Goal: Task Accomplishment & Management: Complete application form

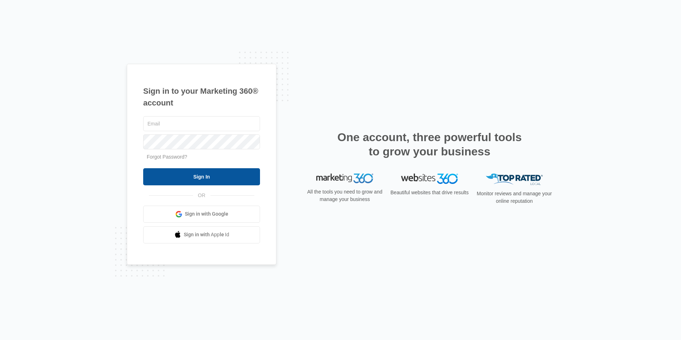
type input "[EMAIL_ADDRESS][DOMAIN_NAME]"
click at [212, 181] on input "Sign In" at bounding box center [201, 176] width 117 height 17
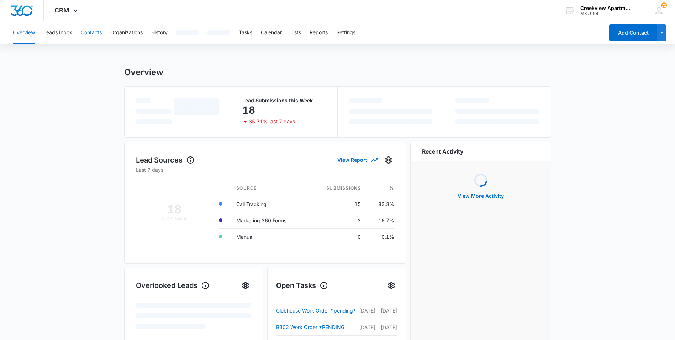
click at [91, 36] on button "Contacts" at bounding box center [91, 32] width 21 height 23
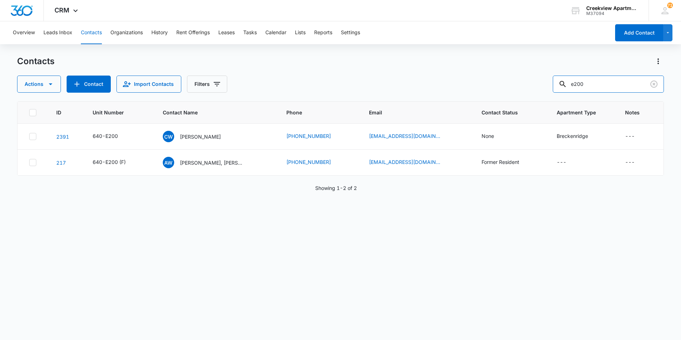
drag, startPoint x: 607, startPoint y: 84, endPoint x: 515, endPoint y: 88, distance: 91.6
click at [515, 88] on div "Actions Contact Import Contacts Filters e200" at bounding box center [340, 83] width 647 height 17
type input "p101"
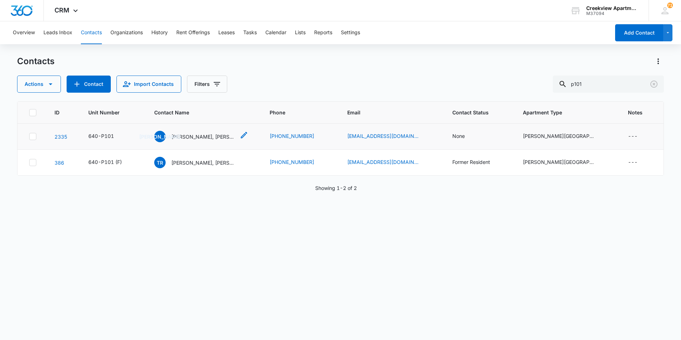
click at [215, 139] on p "James Alexander, Monique Harris" at bounding box center [203, 136] width 64 height 7
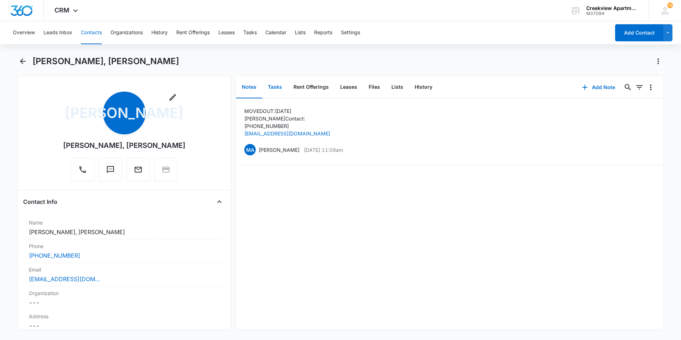
click at [277, 87] on button "Tasks" at bounding box center [275, 87] width 26 height 22
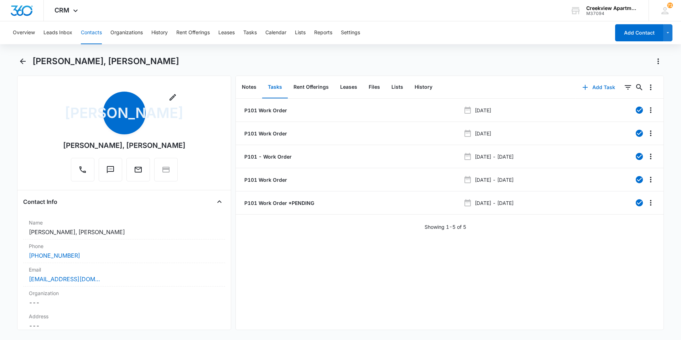
click at [596, 84] on button "Add Task" at bounding box center [598, 87] width 47 height 17
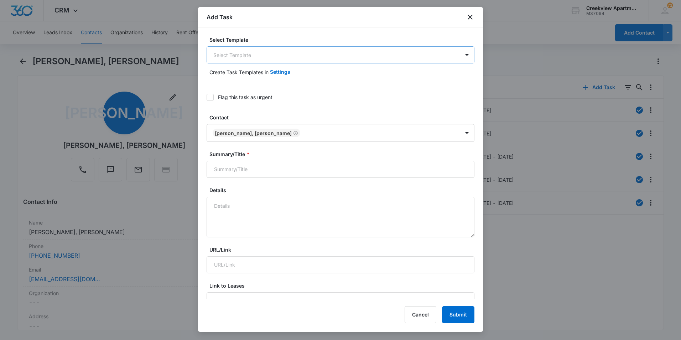
click at [285, 57] on body "CRM Apps Reputation Websites Forms CRM Email Social Content Files Brand AI Assi…" at bounding box center [340, 170] width 681 height 340
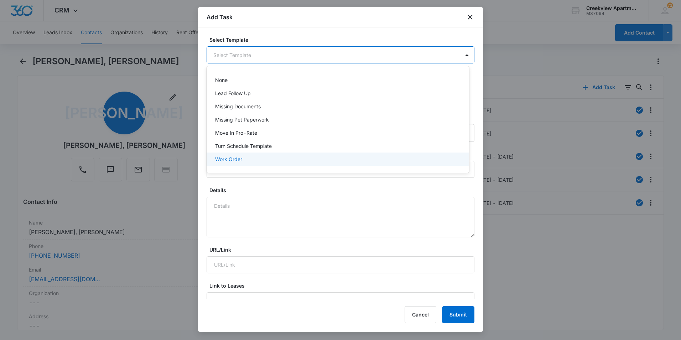
click at [246, 158] on div "Work Order" at bounding box center [337, 158] width 244 height 7
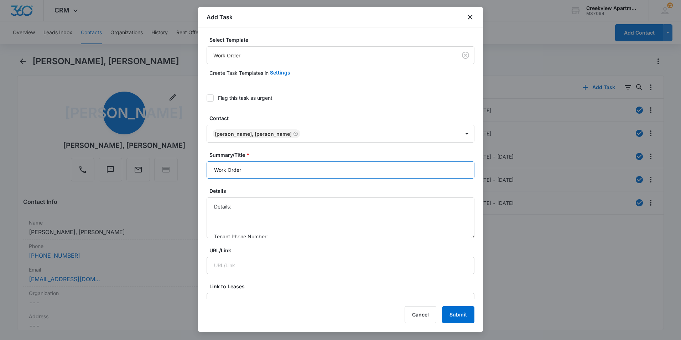
click at [212, 168] on input "Work Order" at bounding box center [341, 169] width 268 height 17
type input "P101 - Work Order"
click at [254, 208] on textarea "Details: Tenant Phone Number: Call Before:" at bounding box center [341, 217] width 268 height 41
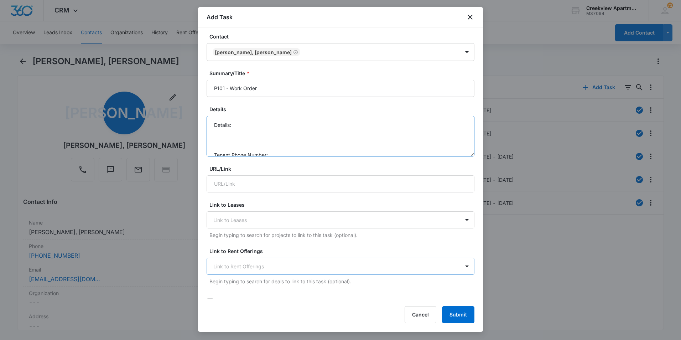
scroll to position [71, 0]
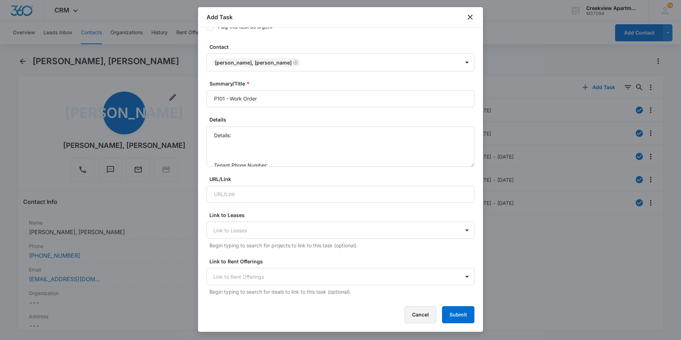
click at [421, 316] on button "Cancel" at bounding box center [420, 314] width 32 height 17
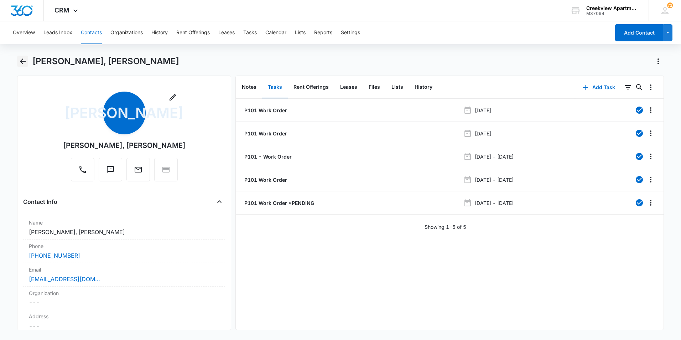
click at [21, 57] on icon "Back" at bounding box center [23, 61] width 9 height 9
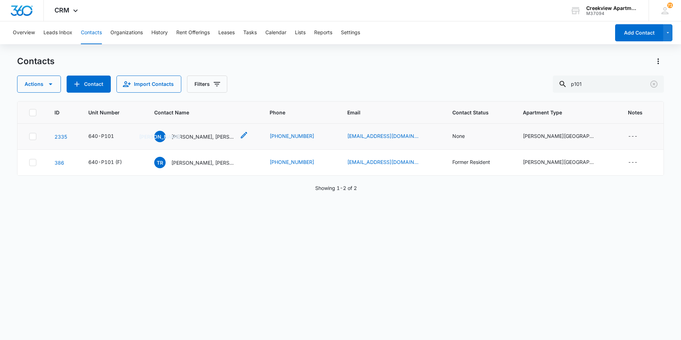
click at [209, 139] on p "[PERSON_NAME], [PERSON_NAME]" at bounding box center [203, 136] width 64 height 7
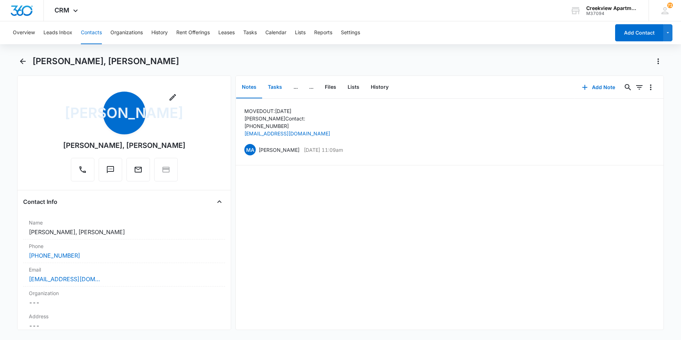
click at [282, 84] on button "Tasks" at bounding box center [275, 87] width 26 height 22
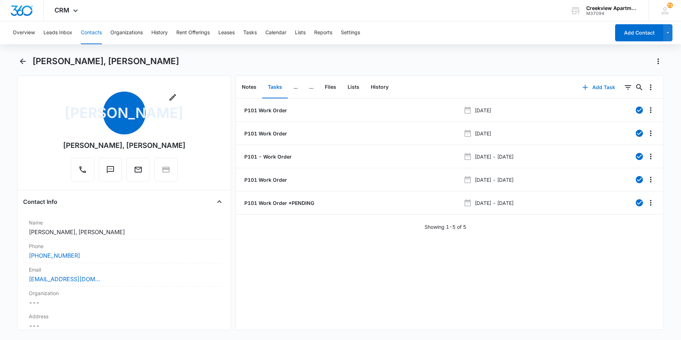
click at [584, 89] on icon "button" at bounding box center [585, 87] width 9 height 9
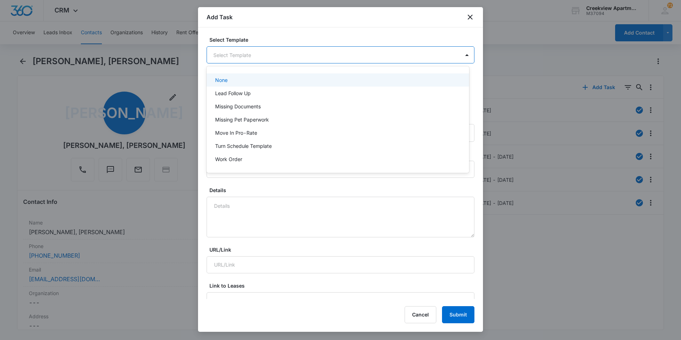
click at [238, 51] on body "CRM Apps Reputation Websites Forms CRM Email Social Content Files Brand AI Assi…" at bounding box center [340, 170] width 681 height 340
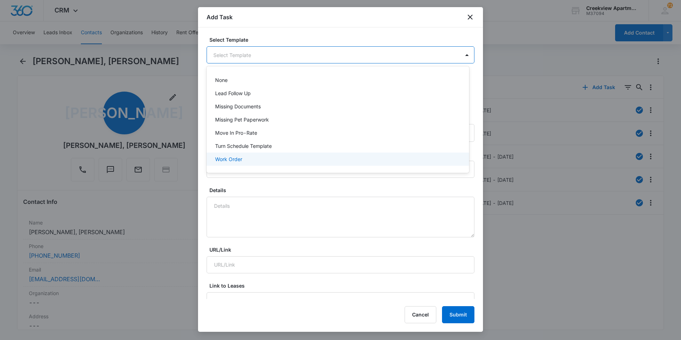
click at [224, 156] on p "Work Order" at bounding box center [228, 158] width 27 height 7
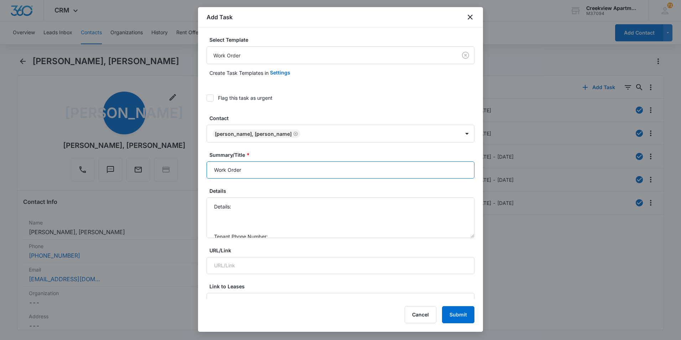
click at [215, 173] on input "Work Order" at bounding box center [341, 169] width 268 height 17
type input "P101 - Work Order"
click at [267, 204] on textarea "Details: Tenant Phone Number: Call Before:" at bounding box center [341, 217] width 268 height 41
click at [287, 215] on textarea "Details: Dishwasher is not draining, just building up dirty water. Tenant Phone…" at bounding box center [341, 217] width 268 height 41
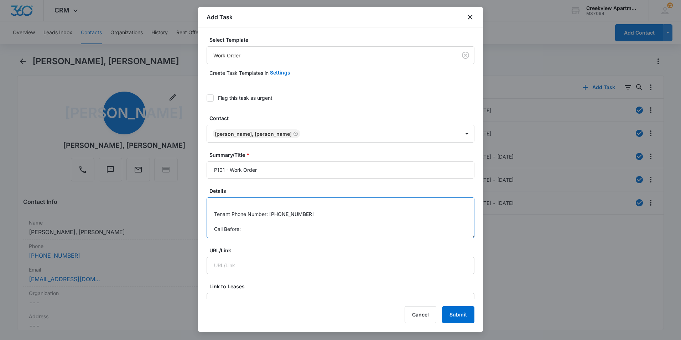
click at [282, 227] on textarea "Details: Dishwasher is not draining, just building up dirty water. Tenant Phone…" at bounding box center [341, 217] width 268 height 41
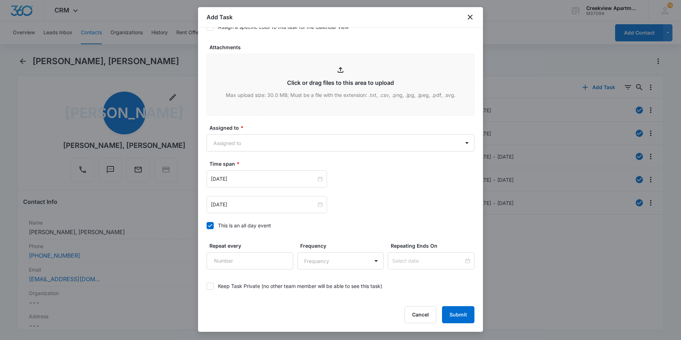
scroll to position [387, 0]
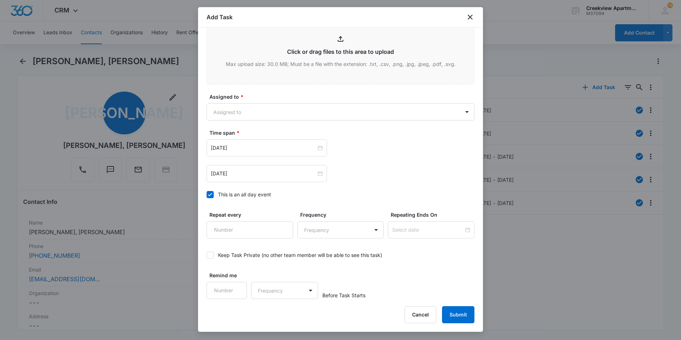
type textarea "Details: Dishwasher is not draining, just building up dirty water. Tenant Phone…"
click at [287, 100] on div "Assigned to * Assigned to" at bounding box center [341, 106] width 268 height 27
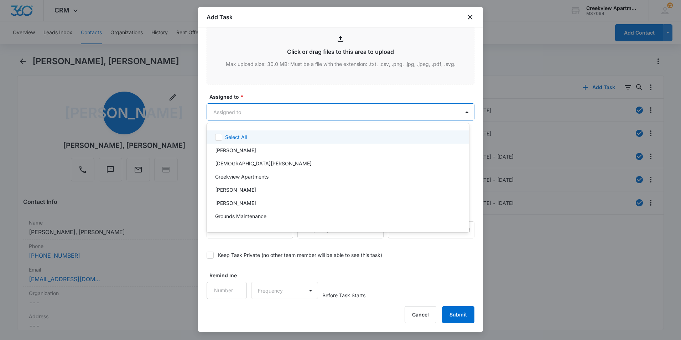
click at [289, 108] on body "CRM Apps Reputation Websites Forms CRM Email Social Content Files Brand AI Assi…" at bounding box center [340, 170] width 681 height 340
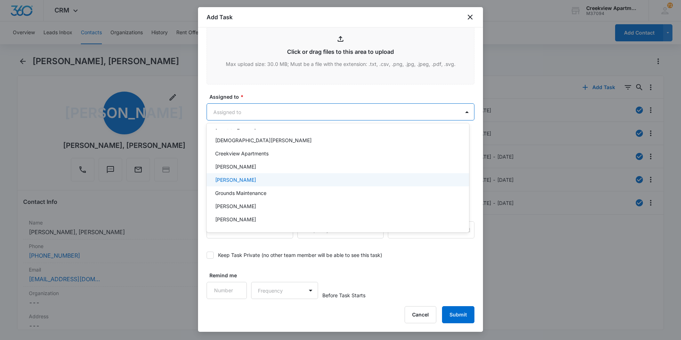
scroll to position [36, 0]
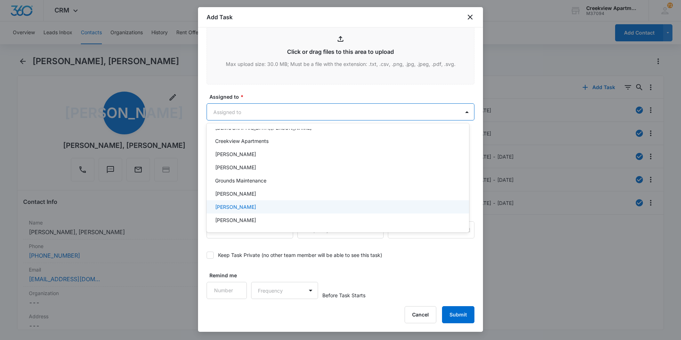
click at [234, 209] on p "Javier Garcia" at bounding box center [235, 206] width 41 height 7
click at [293, 99] on div at bounding box center [340, 170] width 681 height 340
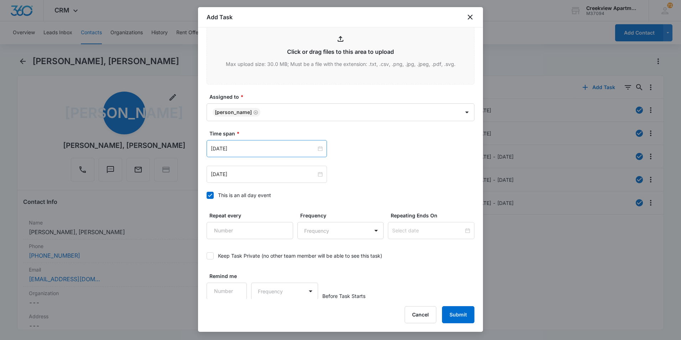
click at [309, 153] on div "Jan 31, 2023" at bounding box center [267, 148] width 120 height 17
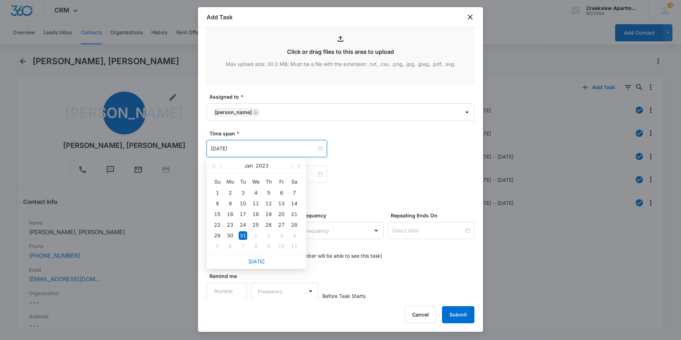
click at [260, 265] on div "Today" at bounding box center [257, 261] width 100 height 14
click at [258, 262] on link "Today" at bounding box center [256, 261] width 16 height 6
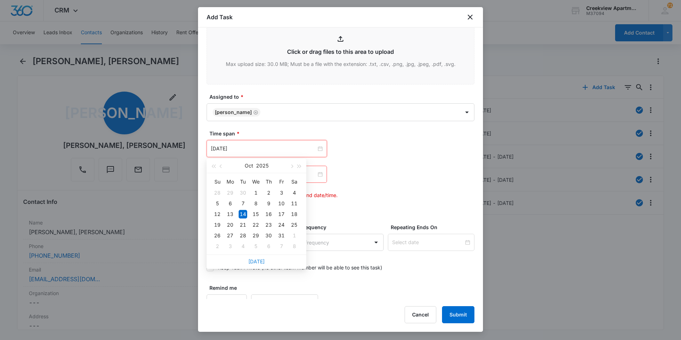
type input "Oct 14, 2025"
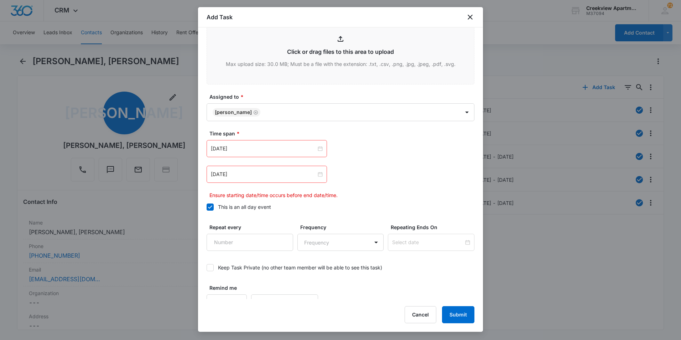
click at [307, 180] on div "Jan 31, 2023" at bounding box center [267, 174] width 120 height 17
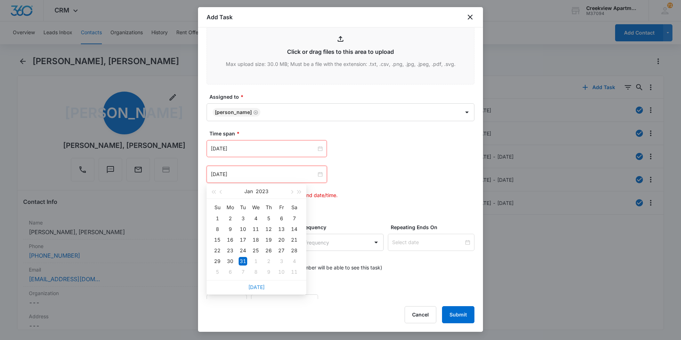
click at [252, 287] on link "Today" at bounding box center [256, 287] width 16 height 6
type input "Oct 14, 2025"
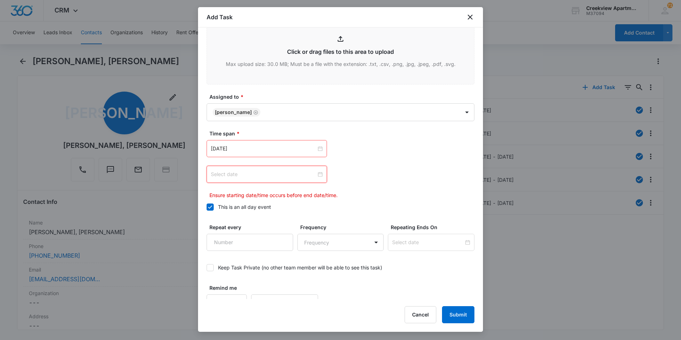
click at [247, 175] on input at bounding box center [263, 174] width 105 height 8
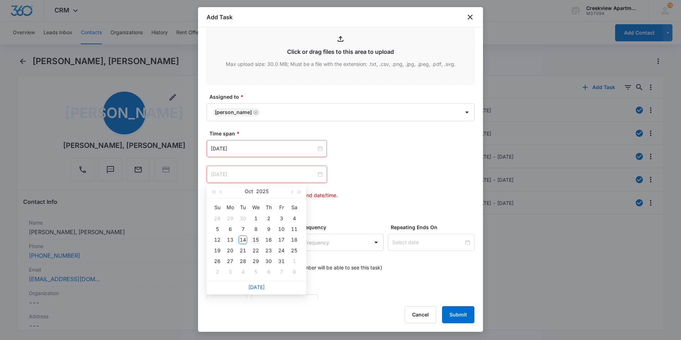
type input "Oct 15, 2025"
click at [256, 241] on div "15" at bounding box center [255, 239] width 9 height 9
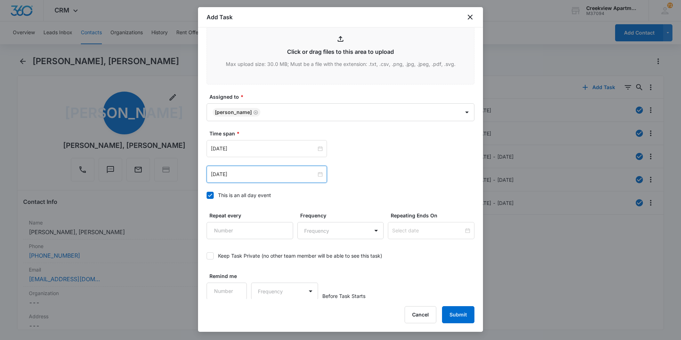
click at [343, 179] on div "Oct 15, 2025 Oct 2025 Su Mo Tu We Th Fr Sa 28 29 30 1 2 3 4 5 6 7 8 9 10 11 12 …" at bounding box center [341, 174] width 268 height 17
click at [449, 312] on button "Submit" at bounding box center [458, 314] width 32 height 17
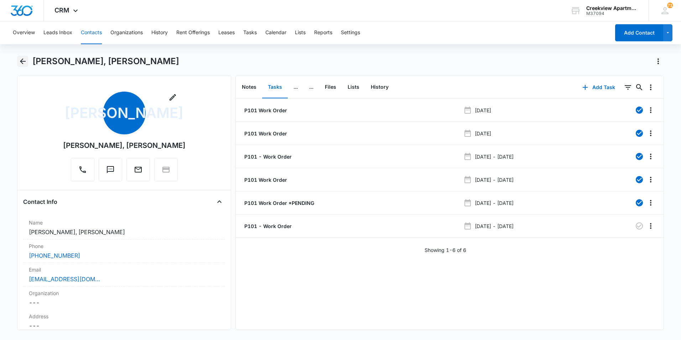
click at [21, 63] on icon "Back" at bounding box center [23, 61] width 9 height 9
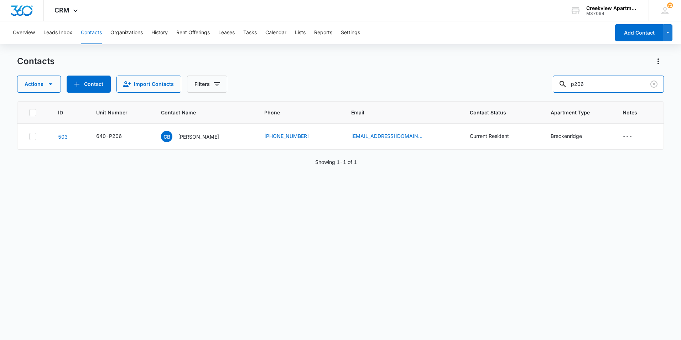
drag, startPoint x: 614, startPoint y: 85, endPoint x: 552, endPoint y: 74, distance: 63.6
click at [552, 74] on div "Contacts Actions Contact Import Contacts Filters p206" at bounding box center [340, 74] width 647 height 37
type input "q204"
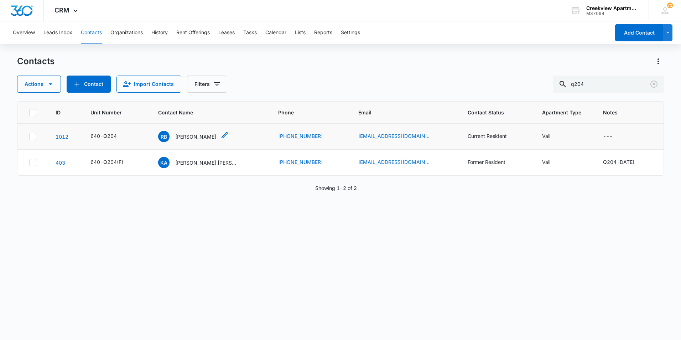
click at [195, 138] on p "Ryan Bailey" at bounding box center [195, 136] width 41 height 7
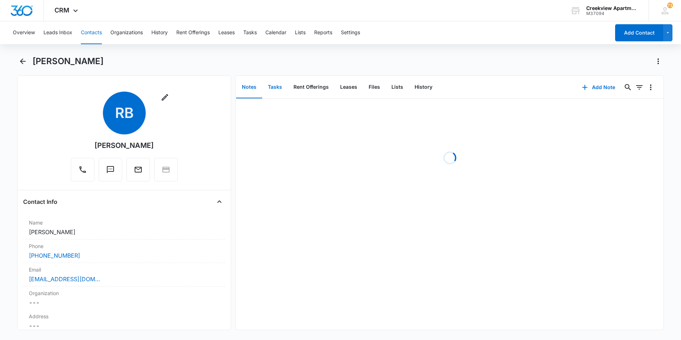
click at [280, 87] on button "Tasks" at bounding box center [275, 87] width 26 height 22
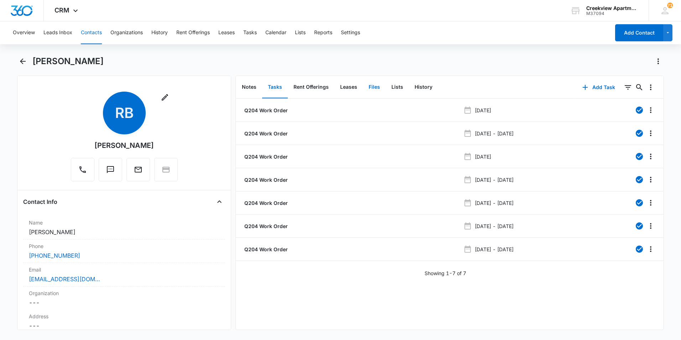
click at [373, 88] on button "Files" at bounding box center [374, 87] width 23 height 22
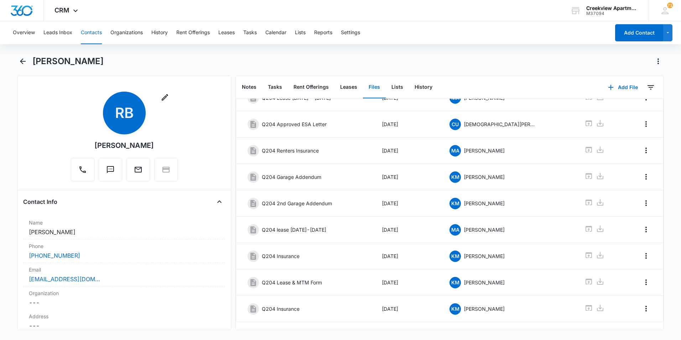
scroll to position [91, 0]
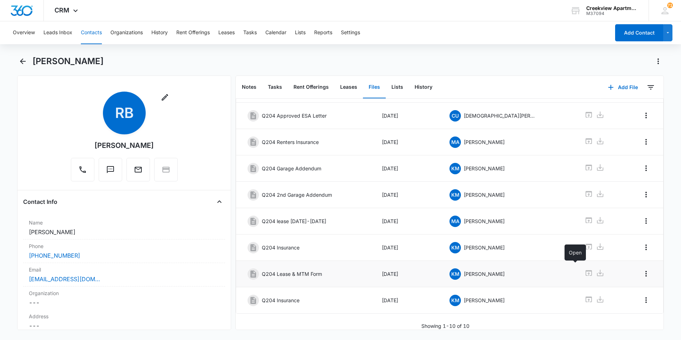
click at [584, 269] on icon at bounding box center [588, 272] width 9 height 9
click at [26, 64] on icon "Back" at bounding box center [23, 61] width 9 height 9
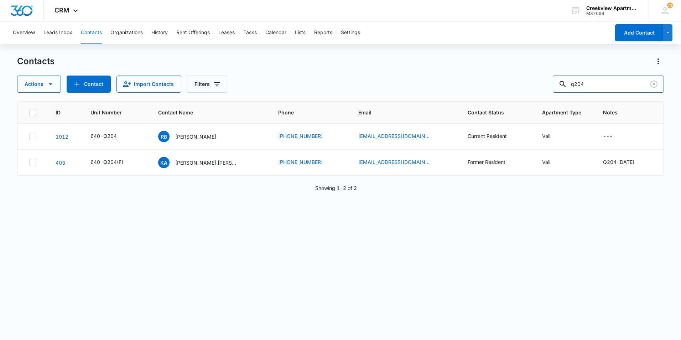
drag, startPoint x: 604, startPoint y: 87, endPoint x: 537, endPoint y: 87, distance: 67.3
click at [537, 87] on div "Actions Contact Import Contacts Filters q204" at bounding box center [340, 83] width 647 height 17
type input "b106"
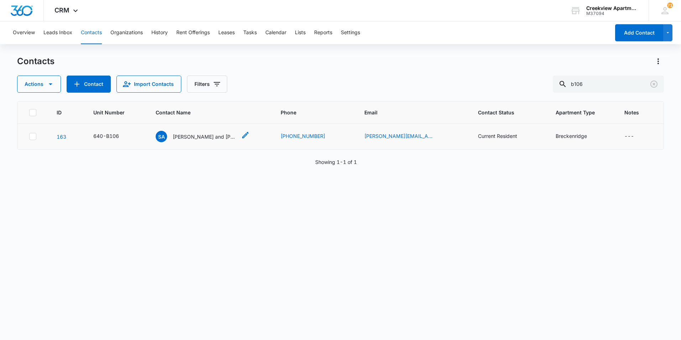
click at [207, 133] on p "Sheri and Nicky Vasquez" at bounding box center [205, 136] width 64 height 7
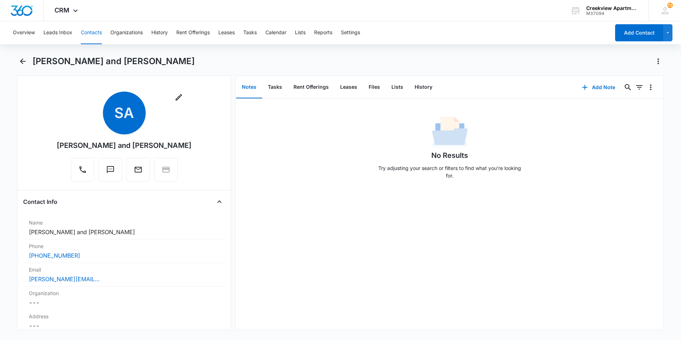
drag, startPoint x: 28, startPoint y: 62, endPoint x: 90, endPoint y: 64, distance: 62.0
click at [28, 62] on div "Sheri and Nicky Vasquez" at bounding box center [340, 66] width 647 height 20
click at [24, 60] on icon "Back" at bounding box center [23, 61] width 9 height 9
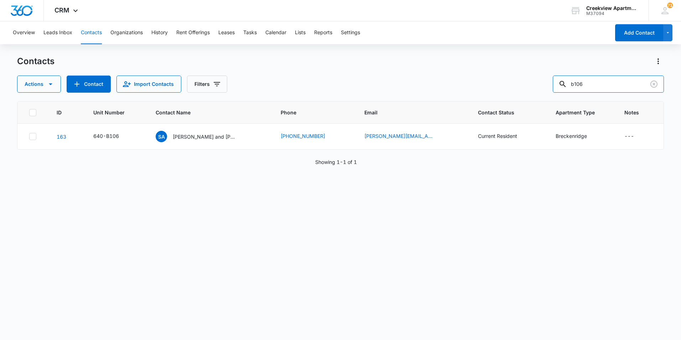
drag, startPoint x: 605, startPoint y: 83, endPoint x: 544, endPoint y: 77, distance: 60.8
click at [541, 82] on div "Actions Contact Import Contacts Filters b106" at bounding box center [340, 83] width 647 height 17
type input "f107"
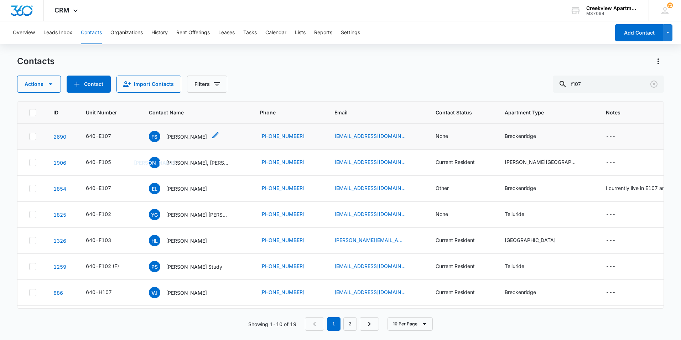
click at [186, 139] on p "Felicia Suazo" at bounding box center [186, 136] width 41 height 7
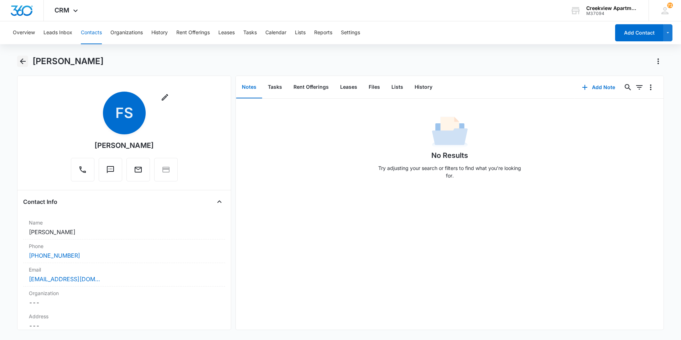
click at [24, 57] on button "Back" at bounding box center [22, 61] width 11 height 11
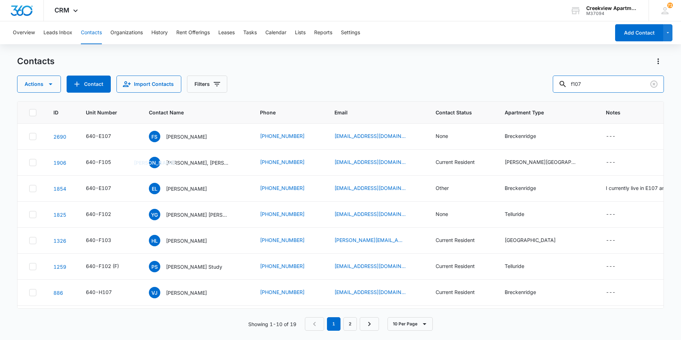
drag, startPoint x: 616, startPoint y: 79, endPoint x: 554, endPoint y: 92, distance: 63.6
click at [554, 92] on div "Actions Contact Import Contacts Filters f107" at bounding box center [340, 83] width 647 height 17
type input "j102"
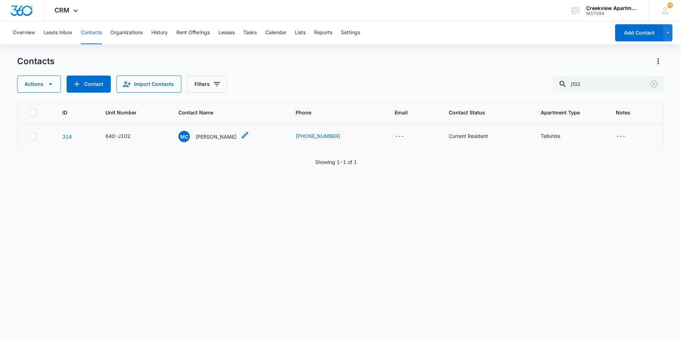
click at [228, 133] on p "Michelle Crispe" at bounding box center [215, 136] width 41 height 7
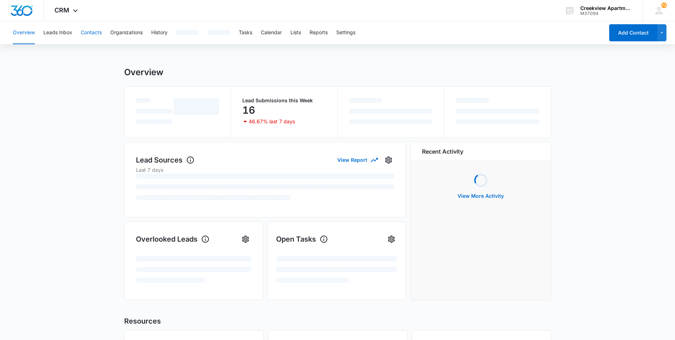
click at [87, 34] on button "Contacts" at bounding box center [91, 32] width 21 height 23
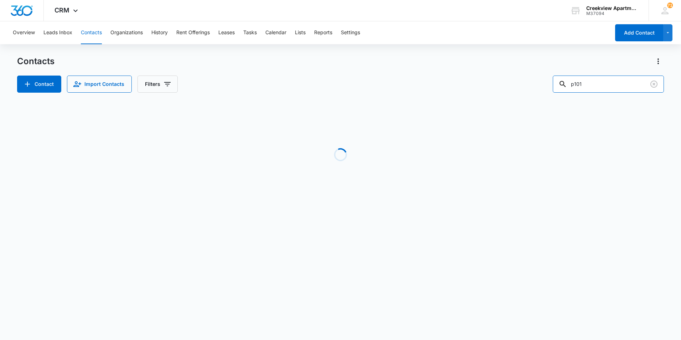
drag, startPoint x: 564, startPoint y: 84, endPoint x: 559, endPoint y: 84, distance: 5.0
click at [559, 84] on div "Contact Import Contacts Filters p101" at bounding box center [340, 83] width 647 height 17
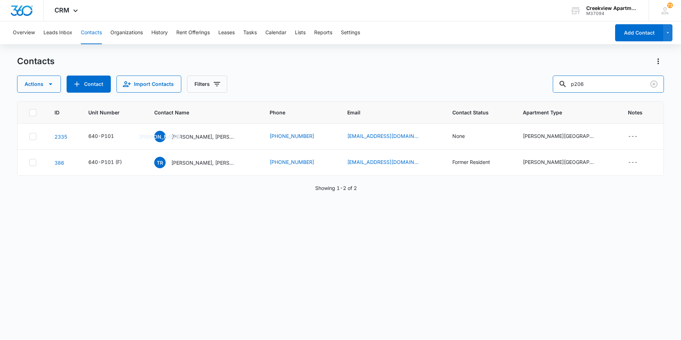
type input "p206"
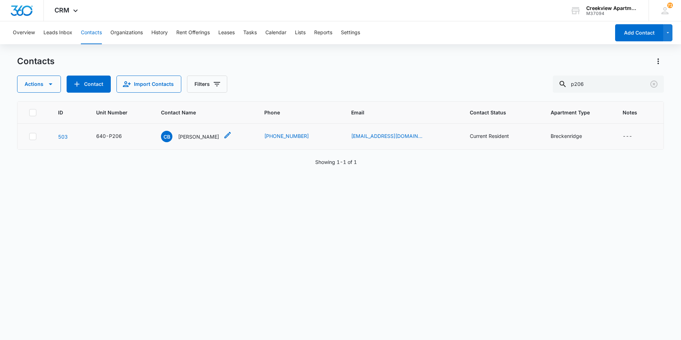
click at [209, 135] on p "[PERSON_NAME]" at bounding box center [198, 136] width 41 height 7
click at [284, 260] on div "ID Unit Number Contact Name Phone Email Contact Status Apartment Type Notes 503…" at bounding box center [340, 215] width 647 height 229
click at [532, 306] on div "ID Unit Number Contact Name Phone Email Contact Status Apartment Type Notes 503…" at bounding box center [340, 215] width 647 height 229
drag, startPoint x: 605, startPoint y: 87, endPoint x: 545, endPoint y: 84, distance: 59.9
click at [545, 84] on div "Actions Contact Import Contacts Filters p206" at bounding box center [340, 83] width 647 height 17
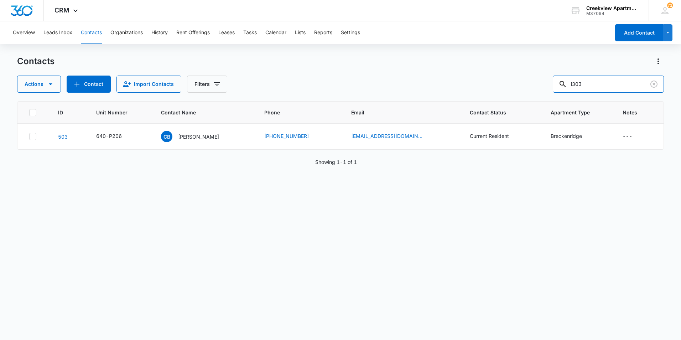
type input "i303"
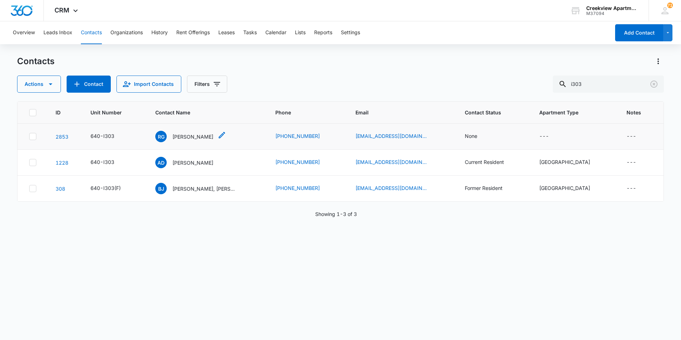
click at [205, 140] on p "[PERSON_NAME]" at bounding box center [192, 136] width 41 height 7
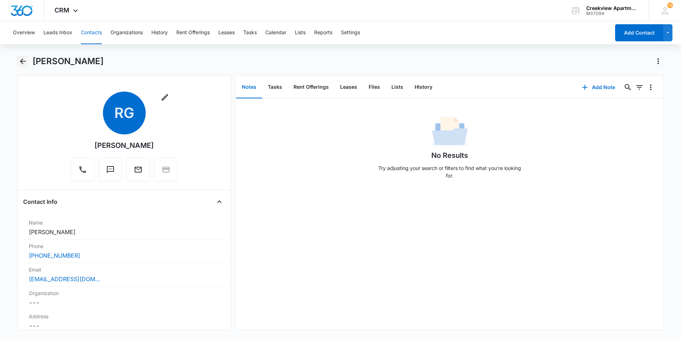
click at [23, 65] on icon "Back" at bounding box center [23, 61] width 9 height 9
